Goal: Transaction & Acquisition: Purchase product/service

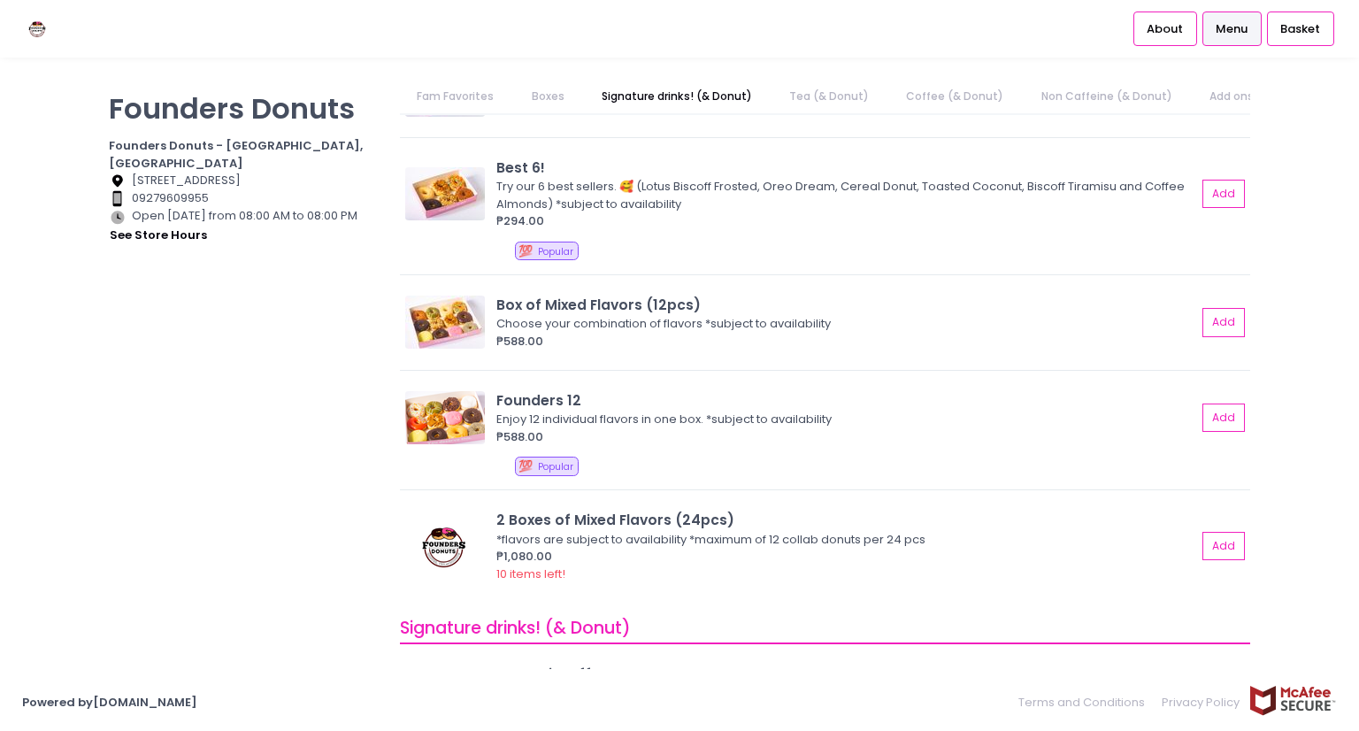
scroll to position [343, 0]
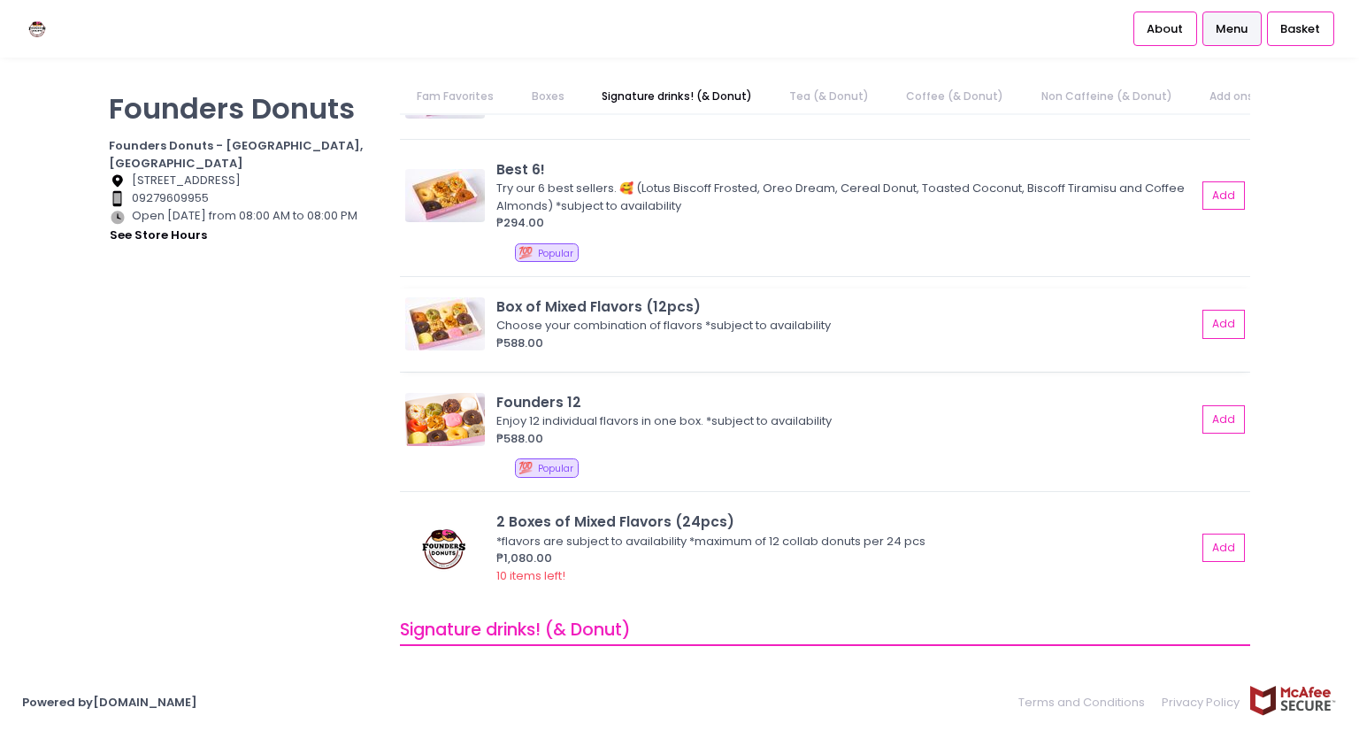
click at [442, 341] on img at bounding box center [445, 323] width 80 height 53
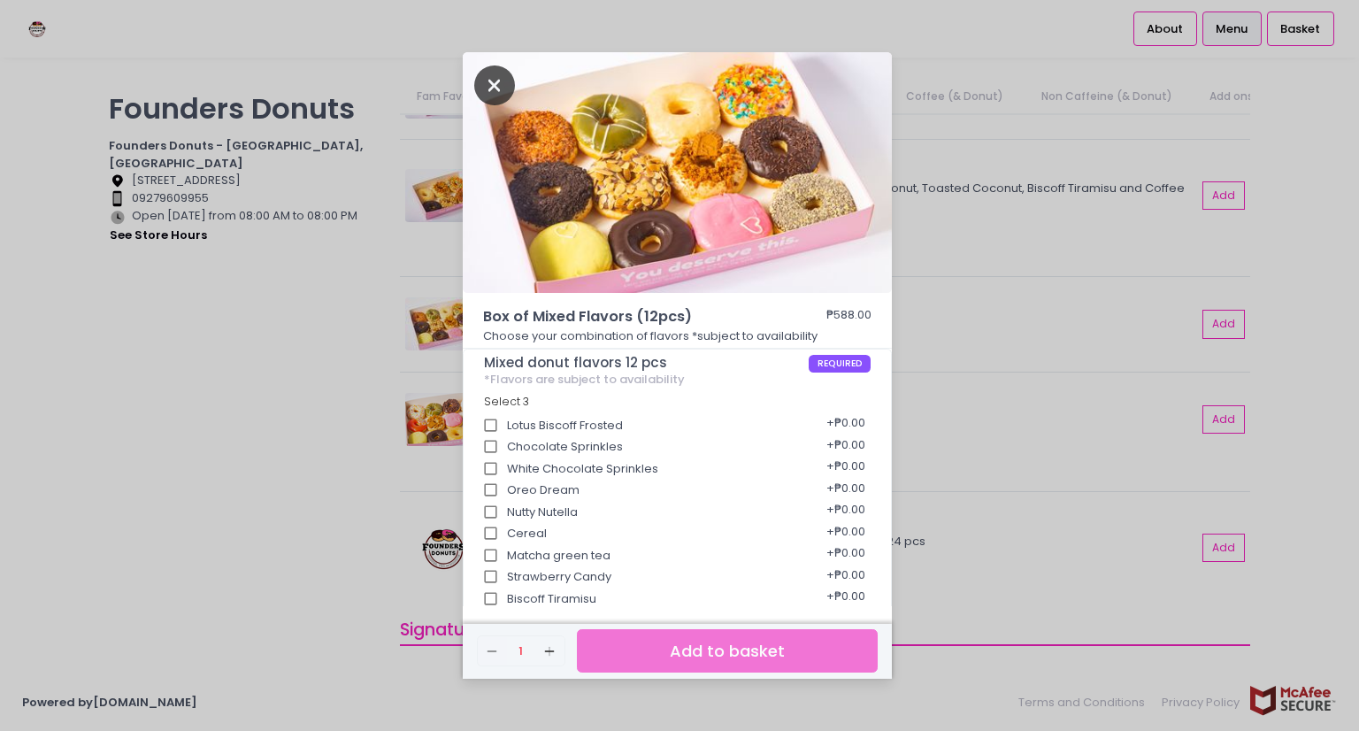
click at [487, 94] on icon "Close" at bounding box center [494, 85] width 41 height 40
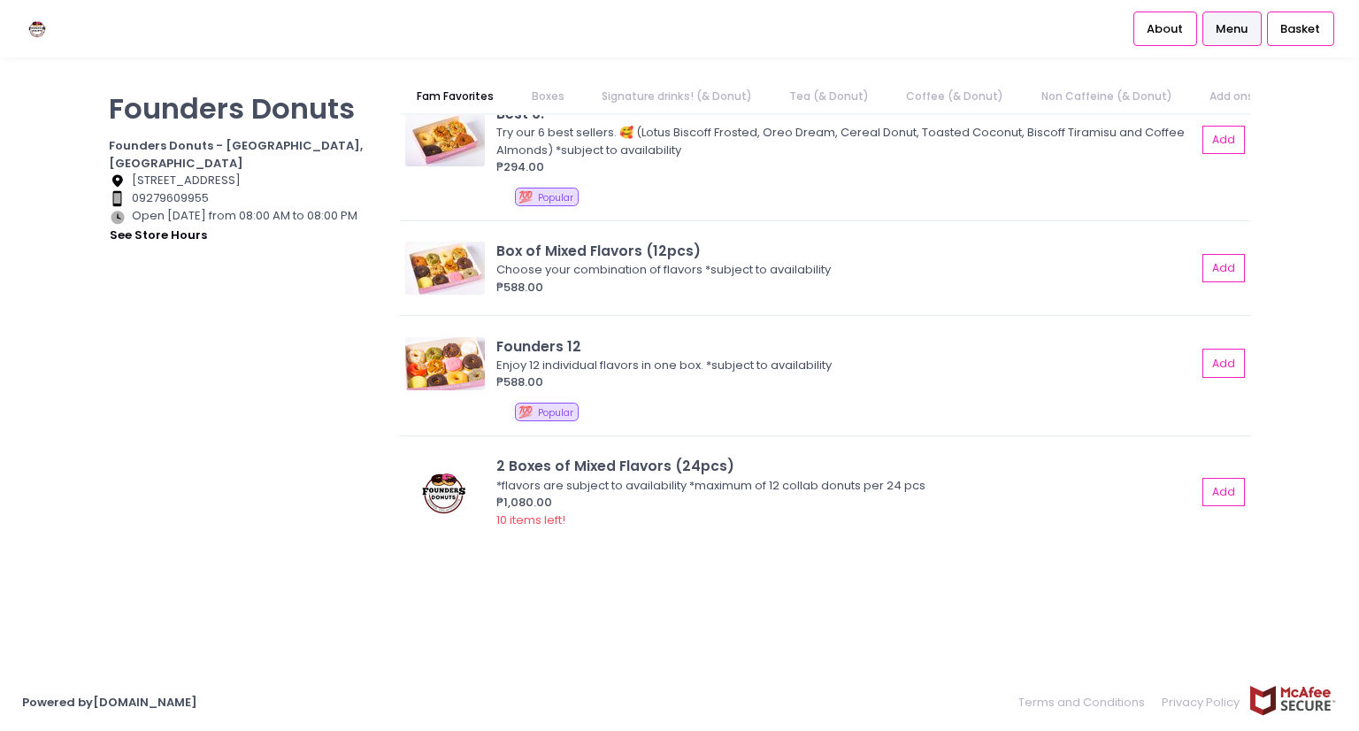
scroll to position [0, 0]
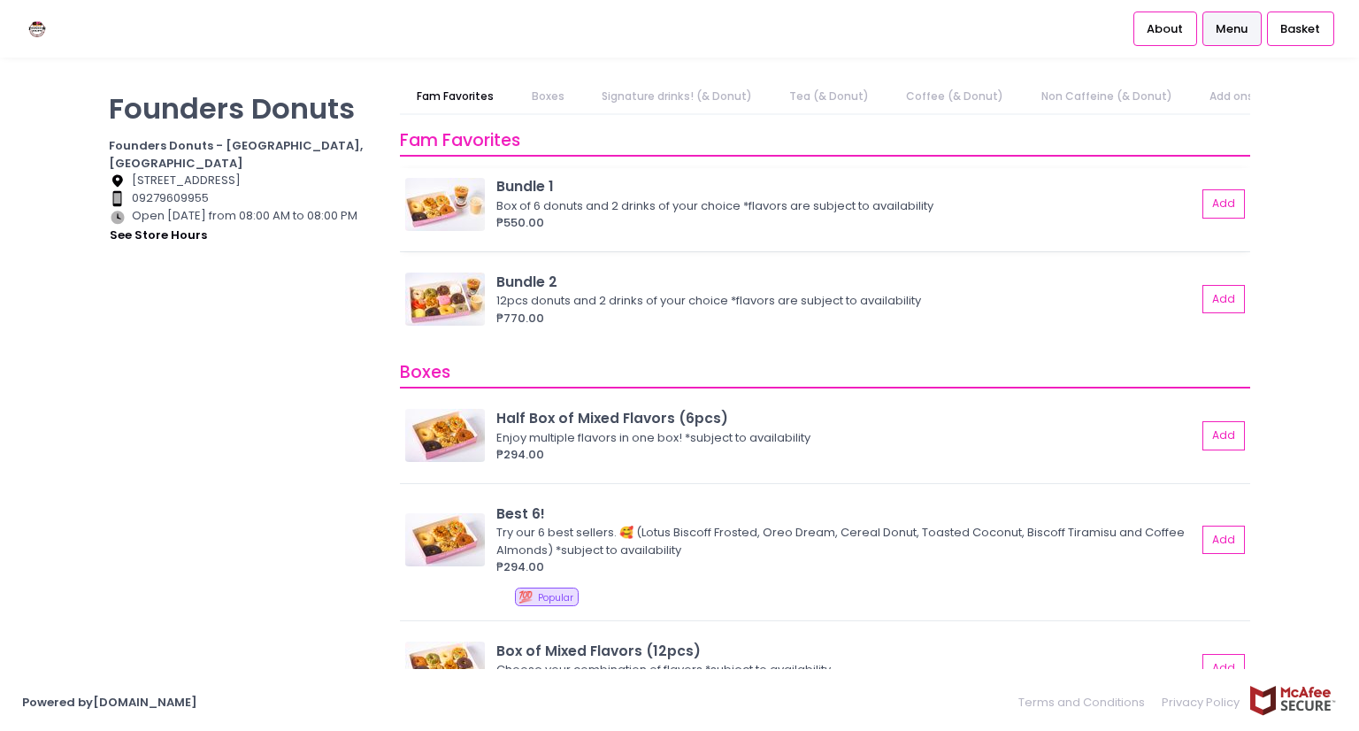
click at [441, 213] on img at bounding box center [445, 204] width 80 height 53
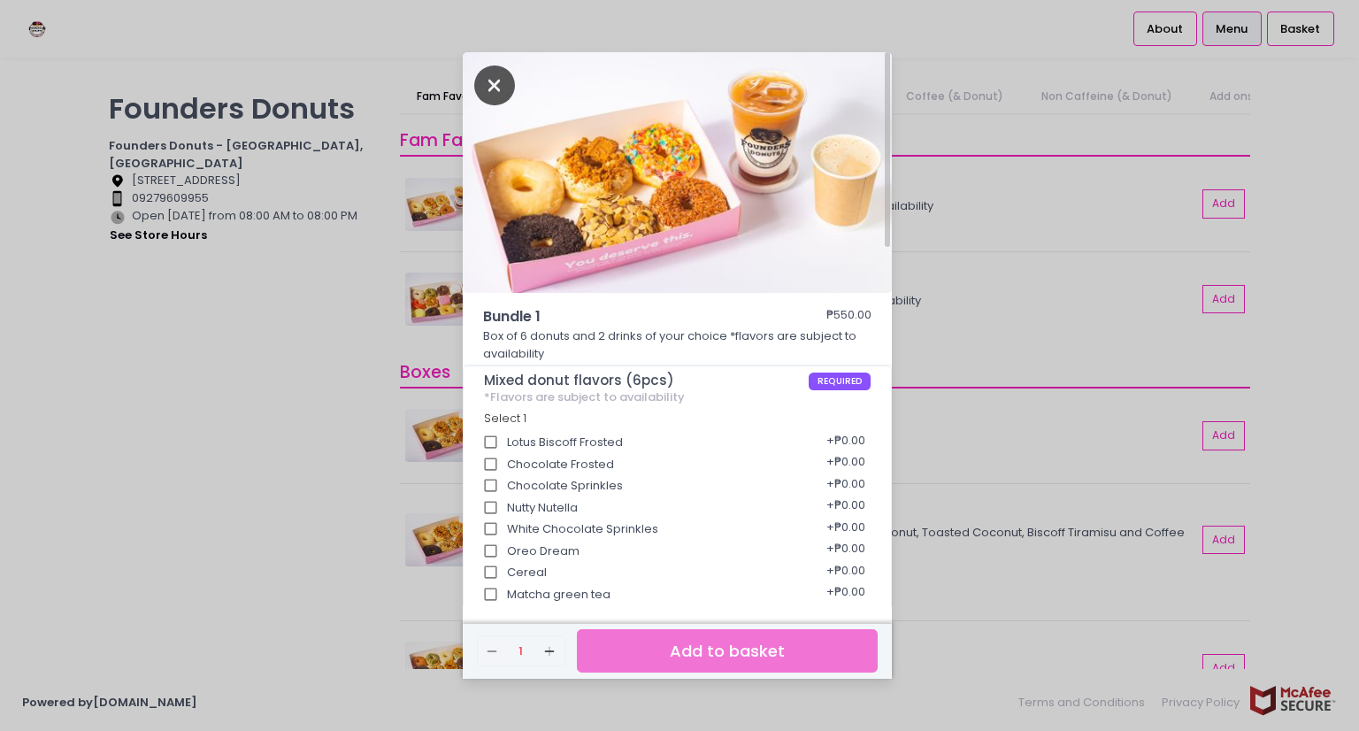
click at [485, 82] on icon "Close" at bounding box center [494, 85] width 41 height 40
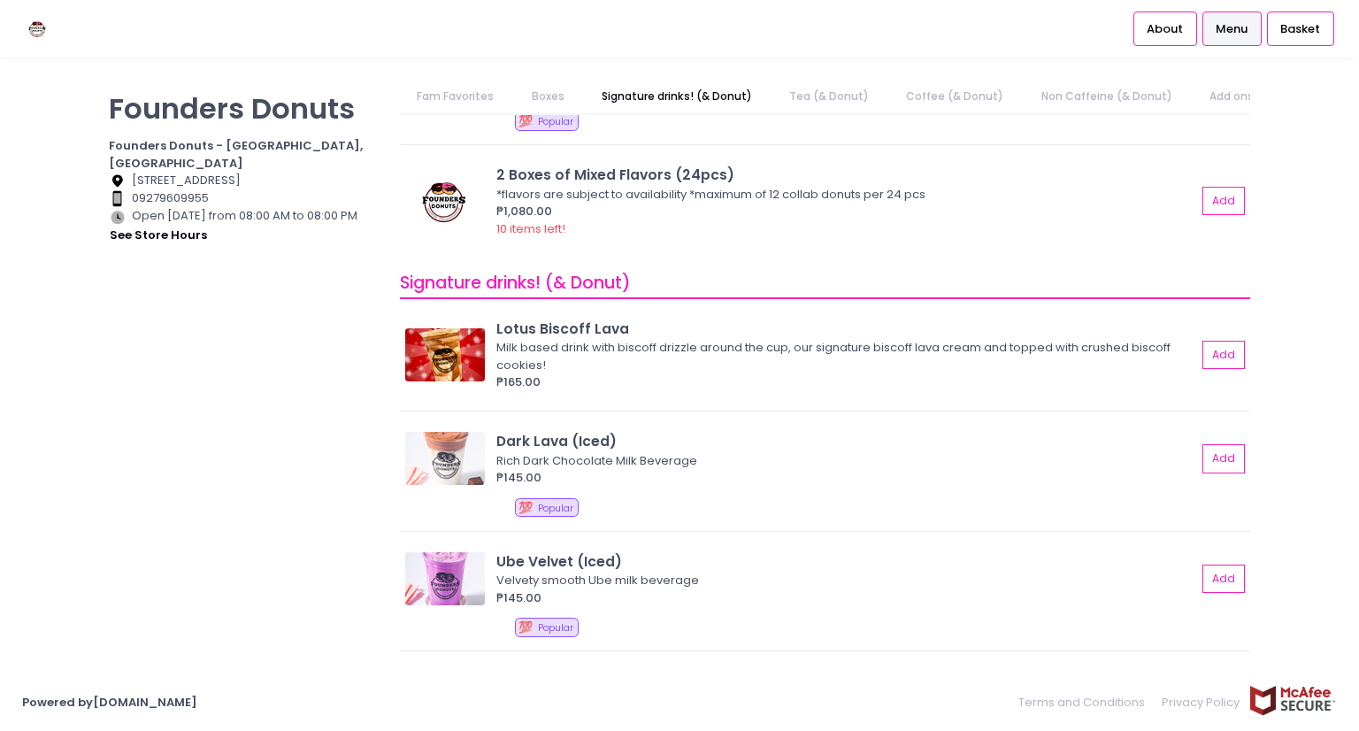
scroll to position [501, 0]
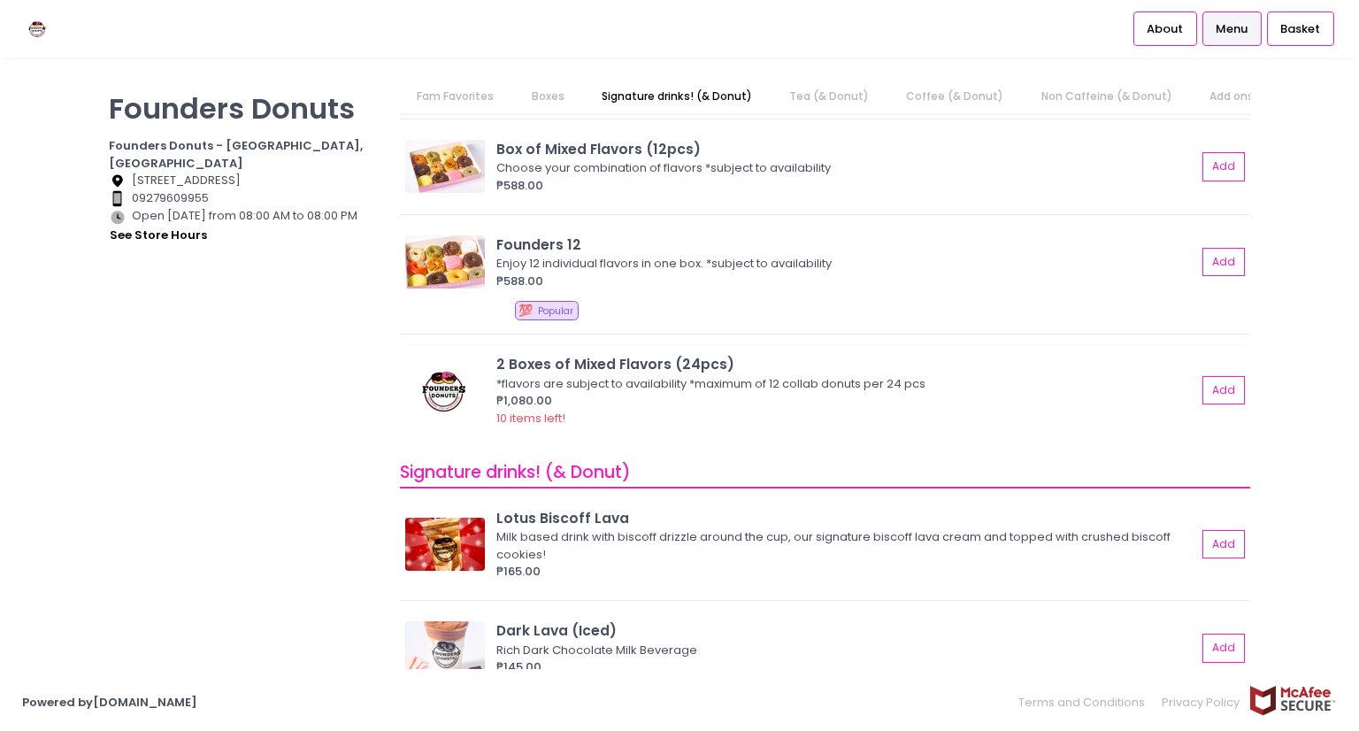
click at [443, 394] on img at bounding box center [445, 390] width 80 height 53
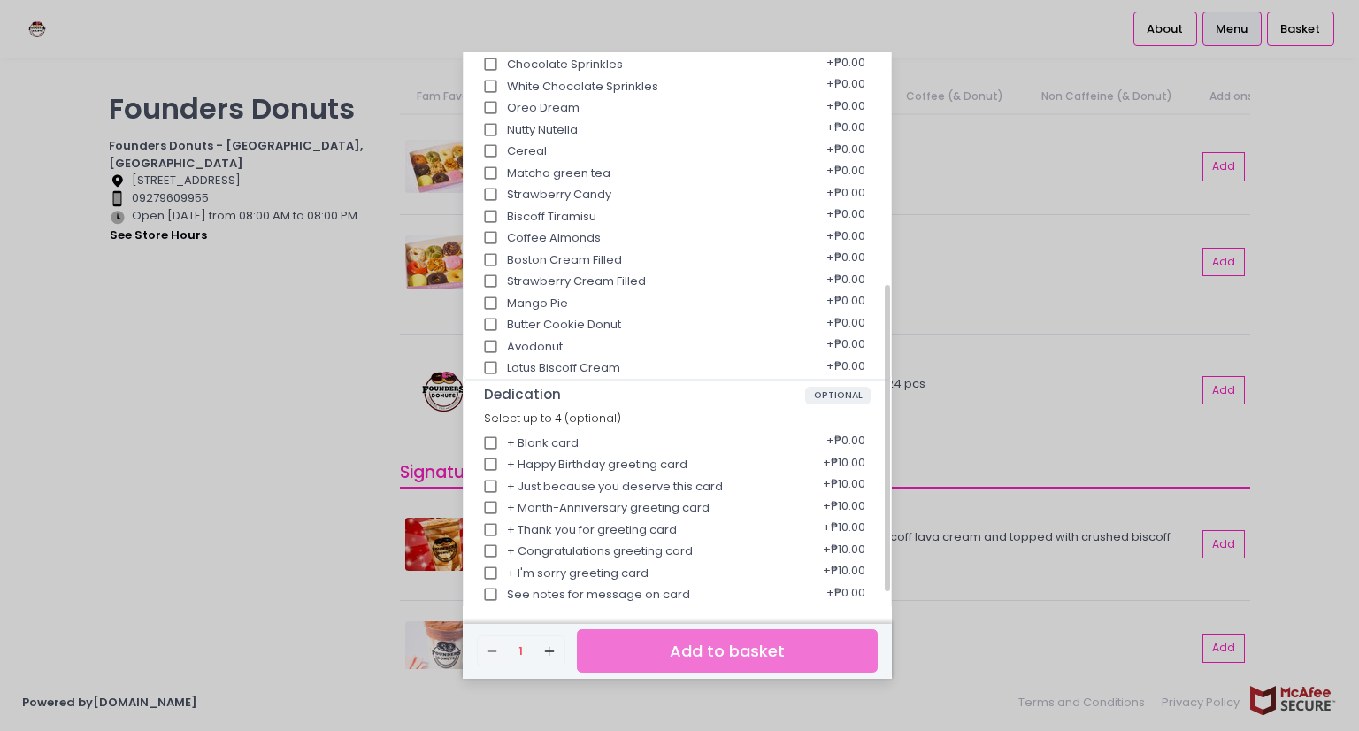
scroll to position [447, 0]
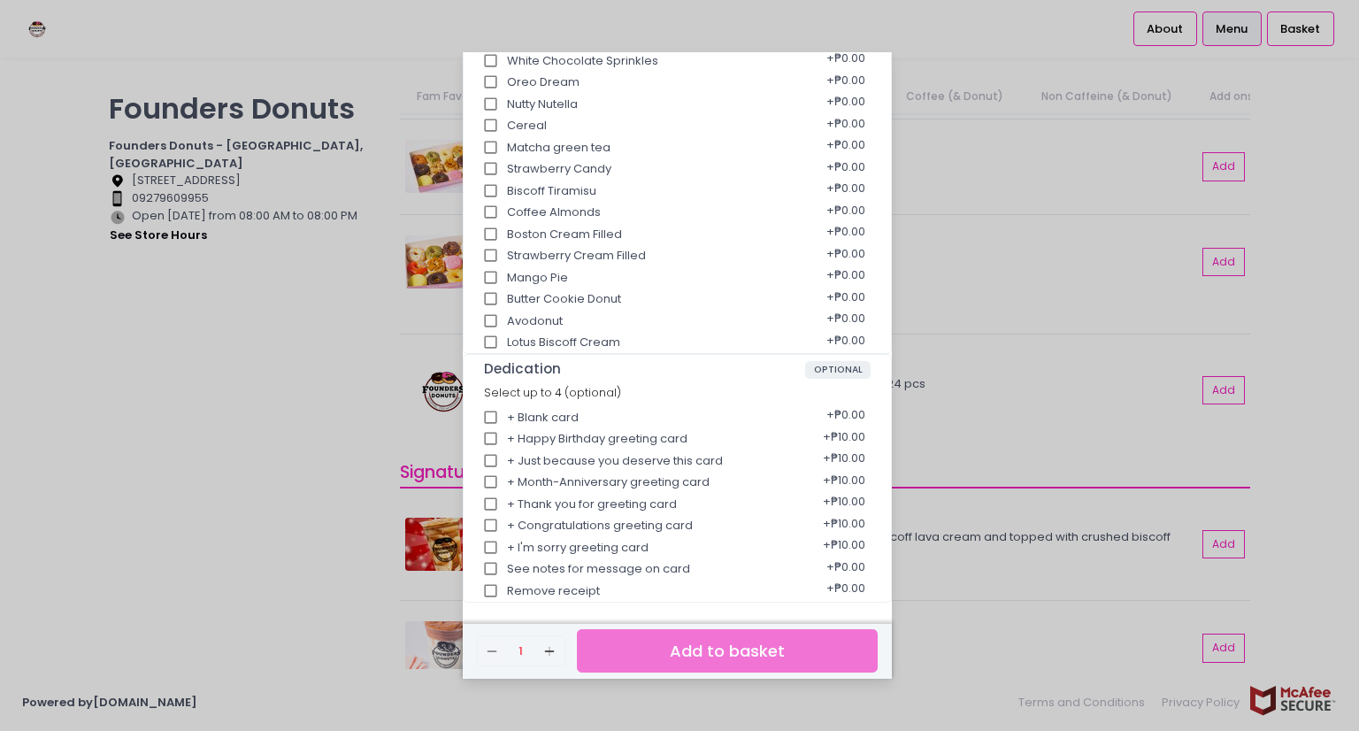
click at [1319, 229] on div "2 Boxes of Mixed Flavors (24pcs) ₱1,080.00 *flavors are subject to availability…" at bounding box center [679, 365] width 1359 height 731
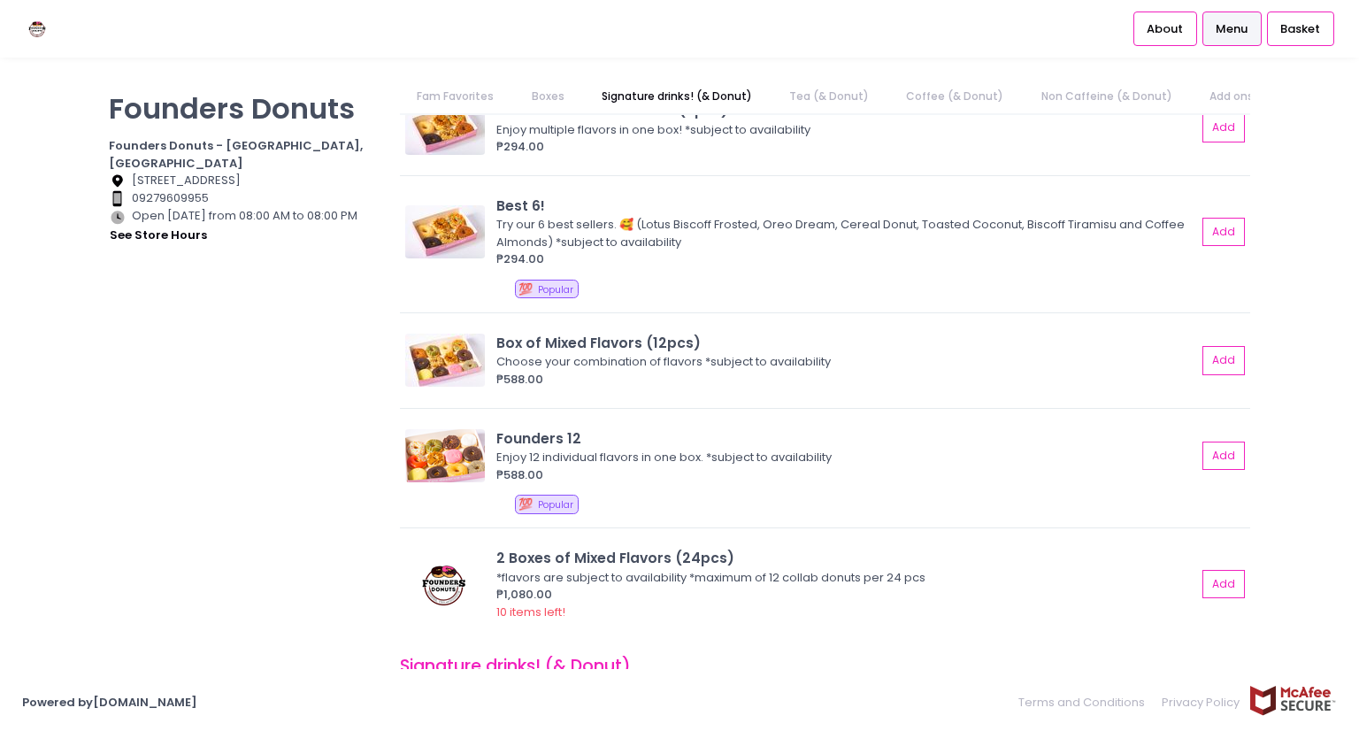
scroll to position [324, 0]
